Goal: Task Accomplishment & Management: Use online tool/utility

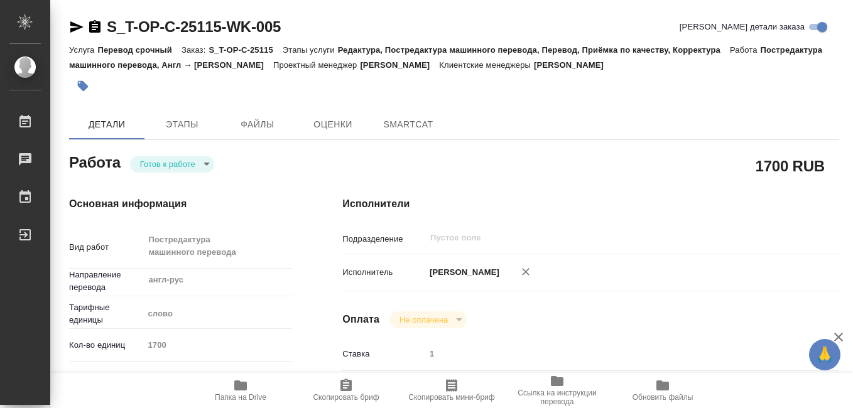
type textarea "x"
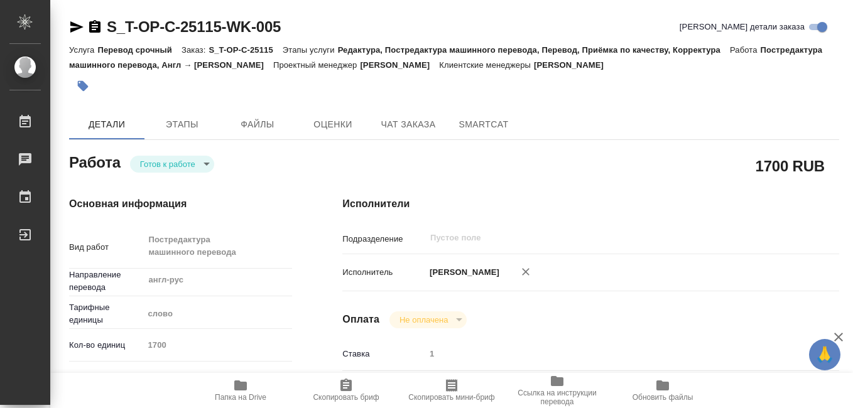
type textarea "x"
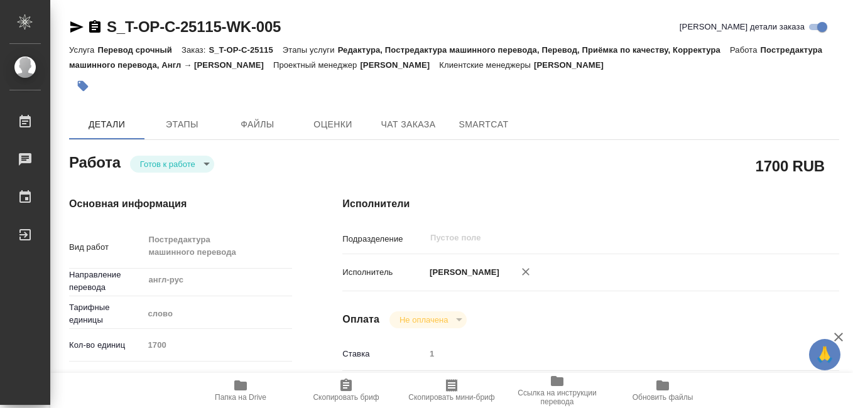
type textarea "x"
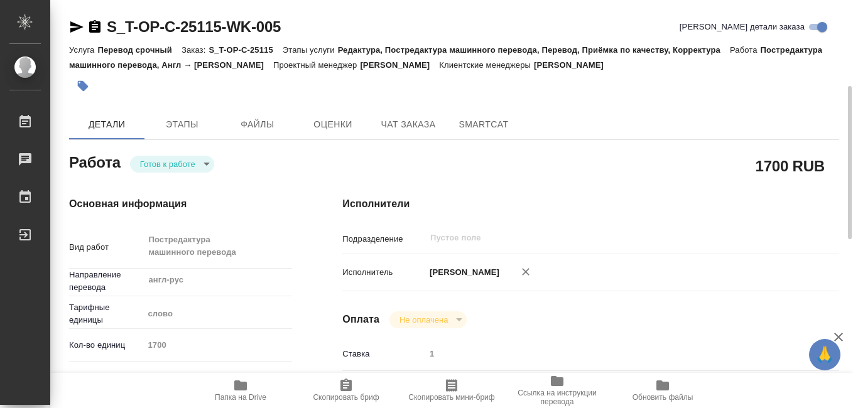
scroll to position [126, 0]
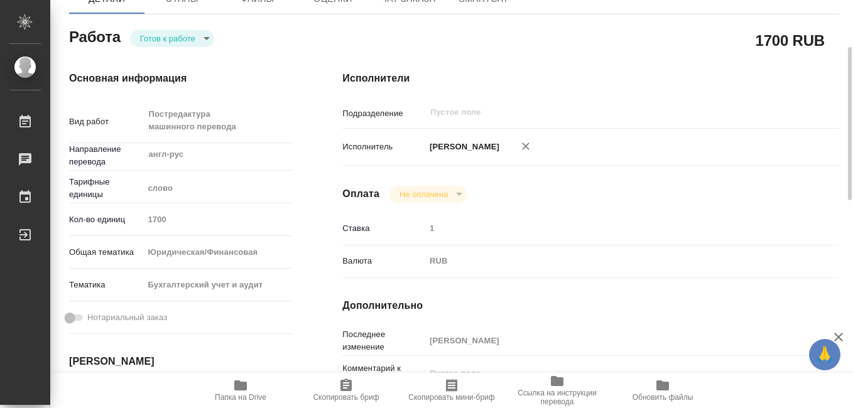
type textarea "x"
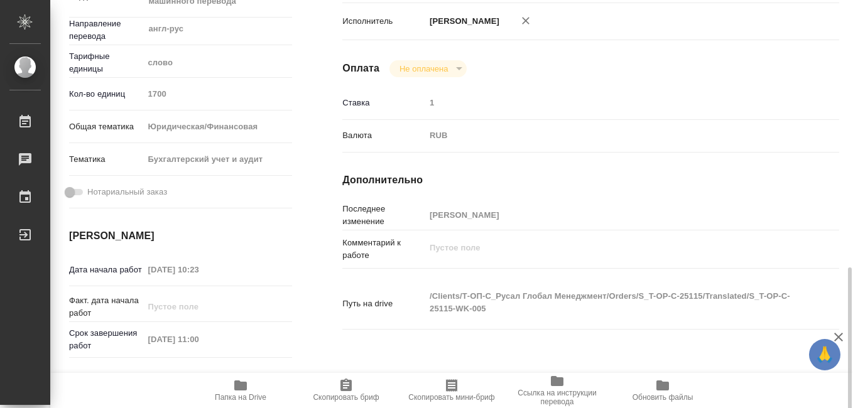
scroll to position [377, 0]
